Goal: Information Seeking & Learning: Check status

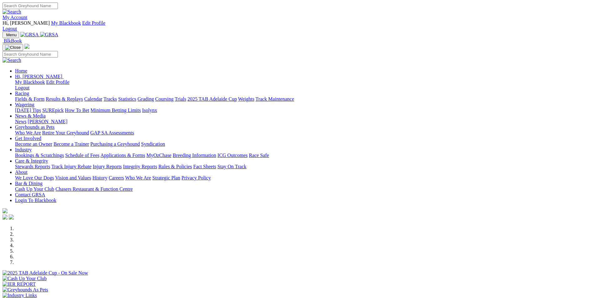
click at [64, 226] on div "Previous Next" at bounding box center [298, 271] width 591 height 90
click at [29, 91] on link "Racing" at bounding box center [22, 93] width 14 height 5
click at [83, 96] on link "Results & Replays" at bounding box center [64, 98] width 37 height 5
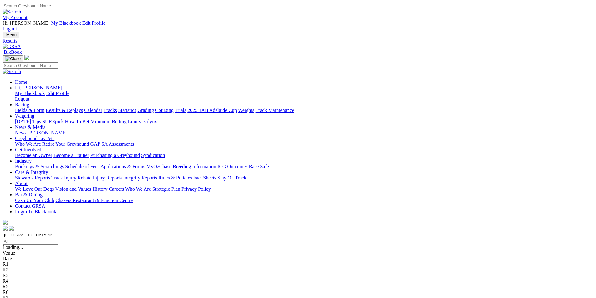
click at [192, 256] on div "R2 2m" at bounding box center [298, 259] width 591 height 6
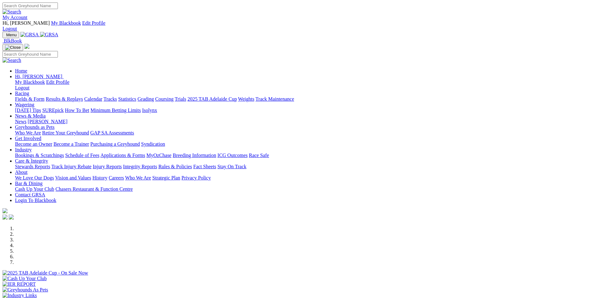
click at [83, 96] on link "Results & Replays" at bounding box center [64, 98] width 37 height 5
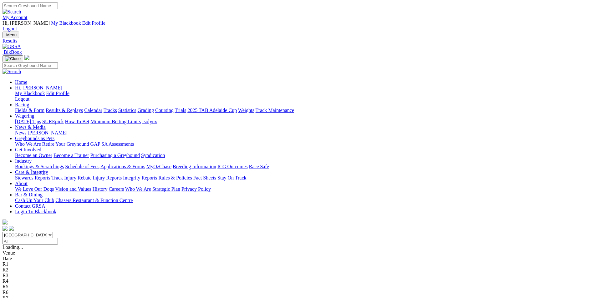
click at [23, 250] on span "7 1 4 8" at bounding box center [17, 252] width 14 height 5
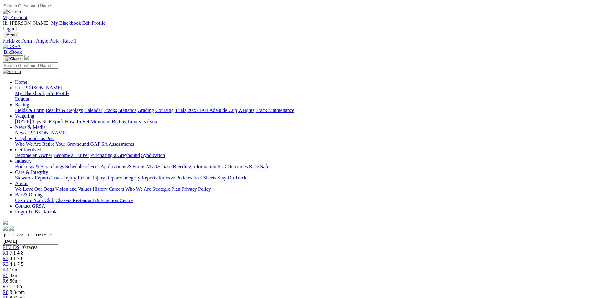
click at [23, 256] on span "4 1 7 8" at bounding box center [17, 258] width 14 height 5
click at [23, 262] on span "4 1 7 5" at bounding box center [17, 264] width 14 height 5
